Goal: Task Accomplishment & Management: Manage account settings

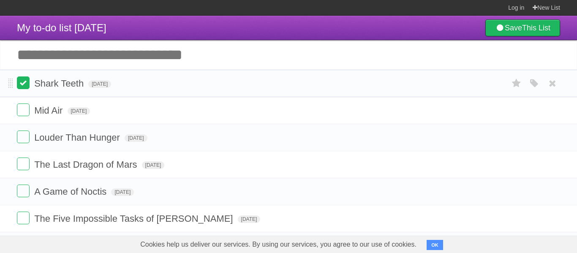
click at [23, 84] on label at bounding box center [23, 82] width 13 height 13
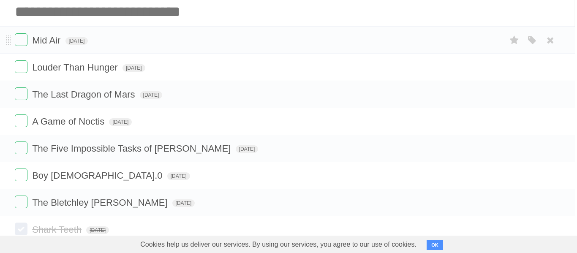
scroll to position [40, 3]
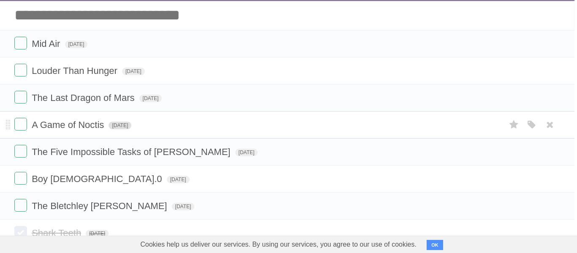
click at [125, 126] on span "[DATE]" at bounding box center [120, 126] width 23 height 8
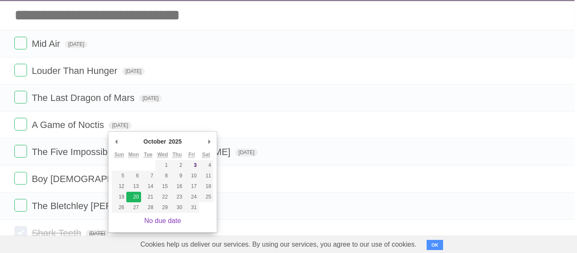
type span "[DATE]"
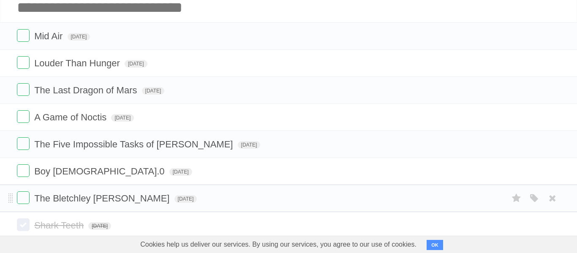
scroll to position [47, 0]
click at [175, 202] on span "[DATE]" at bounding box center [186, 200] width 23 height 8
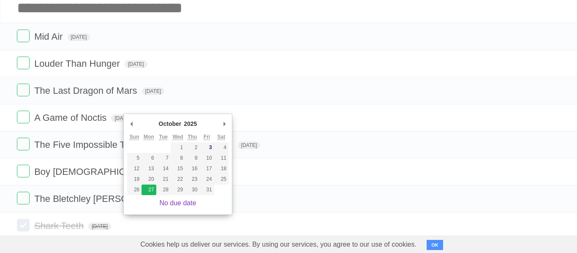
type span "[DATE]"
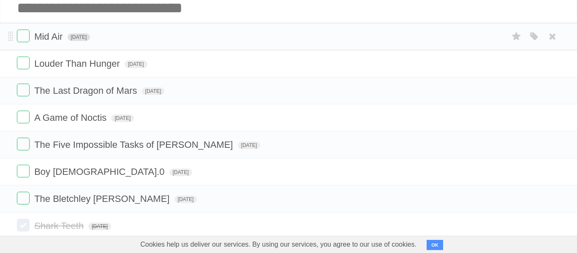
click at [90, 37] on span "[DATE]" at bounding box center [79, 37] width 23 height 8
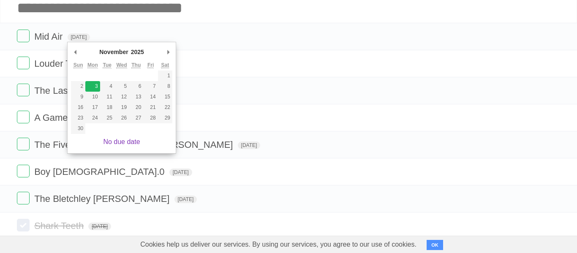
type span "[DATE]"
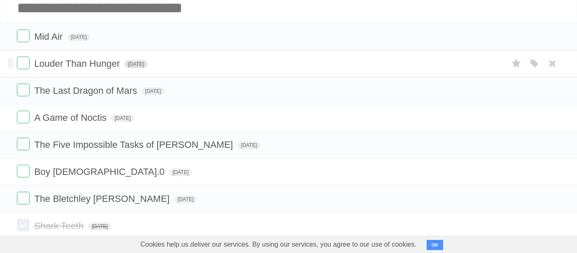
click at [147, 65] on span "[DATE]" at bounding box center [136, 64] width 23 height 8
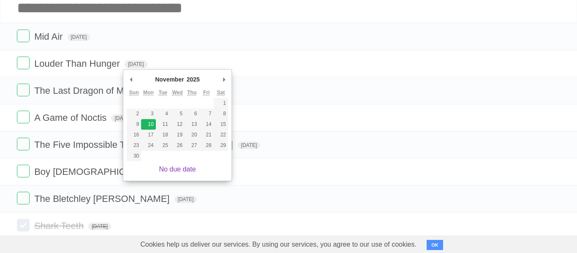
type span "[DATE]"
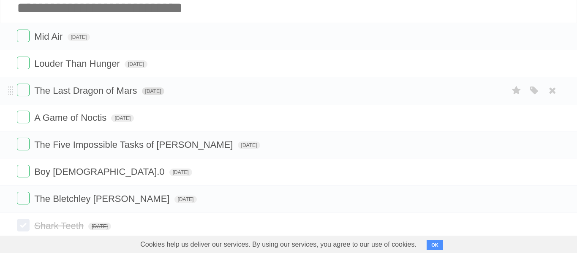
click at [150, 92] on span "[DATE]" at bounding box center [153, 91] width 23 height 8
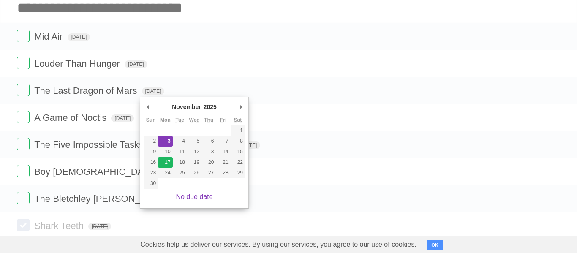
type span "[DATE]"
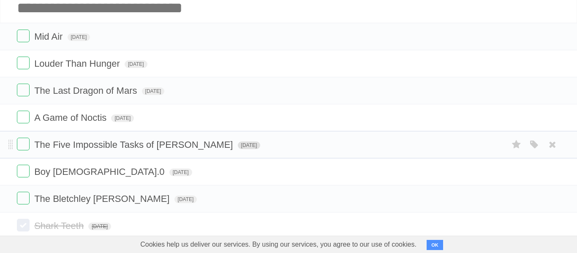
click at [243, 147] on span "[DATE]" at bounding box center [249, 146] width 23 height 8
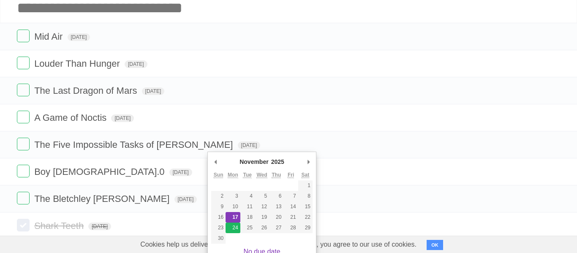
type span "[DATE]"
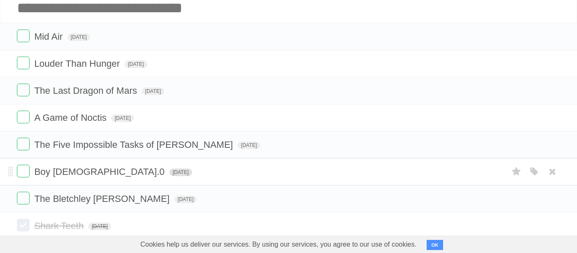
click at [169, 175] on span "[DATE]" at bounding box center [180, 173] width 23 height 8
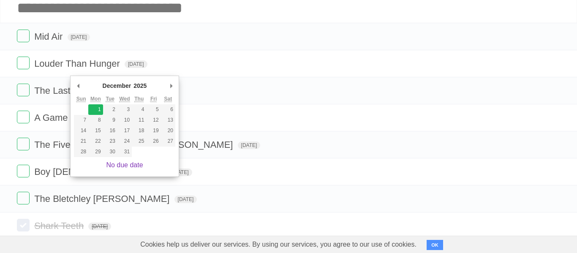
type span "[DATE]"
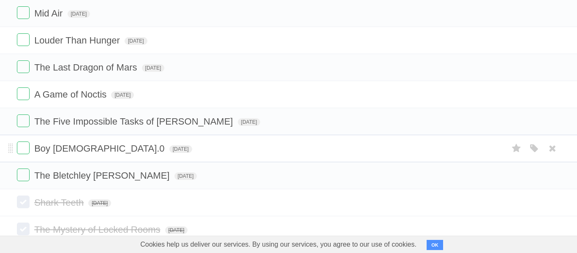
scroll to position [74, 0]
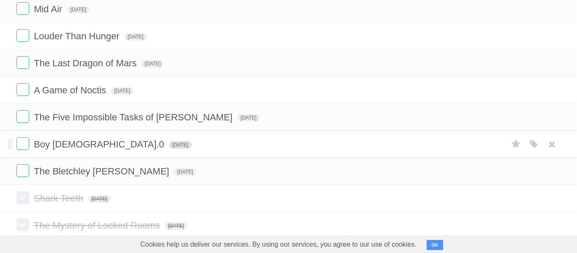
click at [169, 147] on span "[DATE]" at bounding box center [180, 145] width 23 height 8
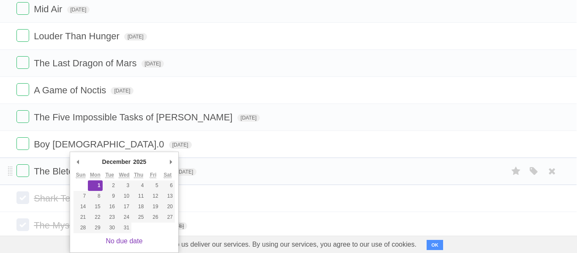
click at [238, 163] on li "The Bletchley [PERSON_NAME] [DATE] White Red Blue Green Purple Orange" at bounding box center [288, 171] width 577 height 27
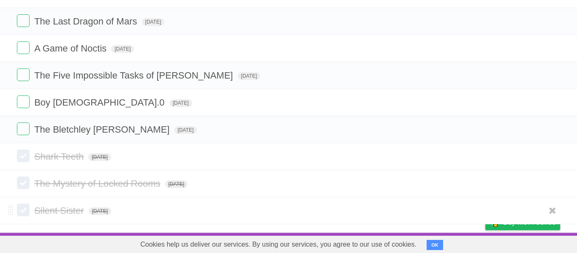
scroll to position [0, 0]
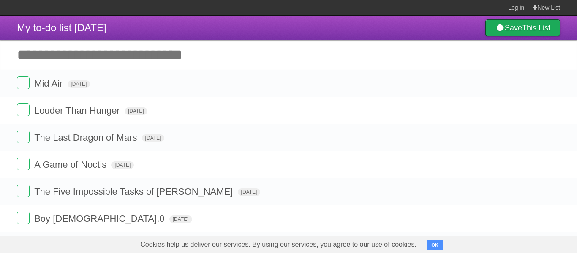
click at [502, 26] on link "Save This List" at bounding box center [522, 27] width 75 height 17
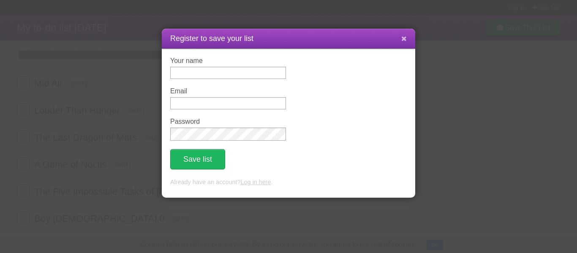
click at [402, 41] on icon at bounding box center [403, 38] width 5 height 7
